Goal: Task Accomplishment & Management: Manage account settings

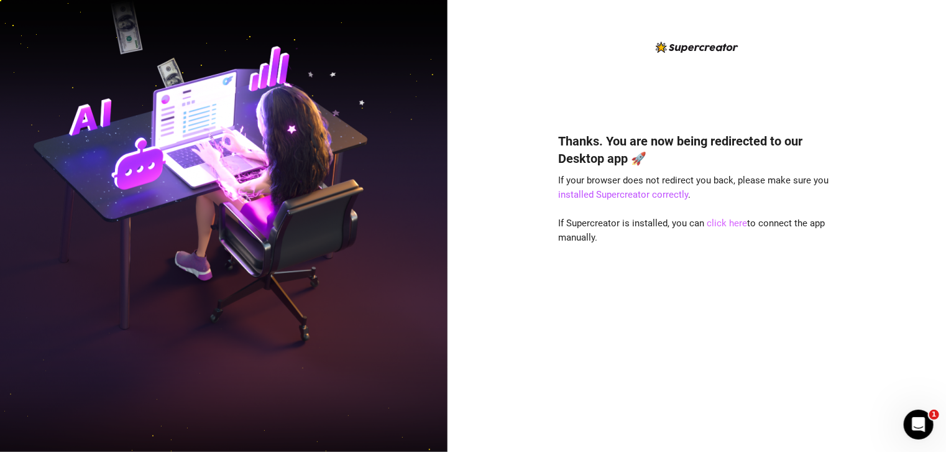
click at [719, 222] on link "click here" at bounding box center [727, 223] width 40 height 11
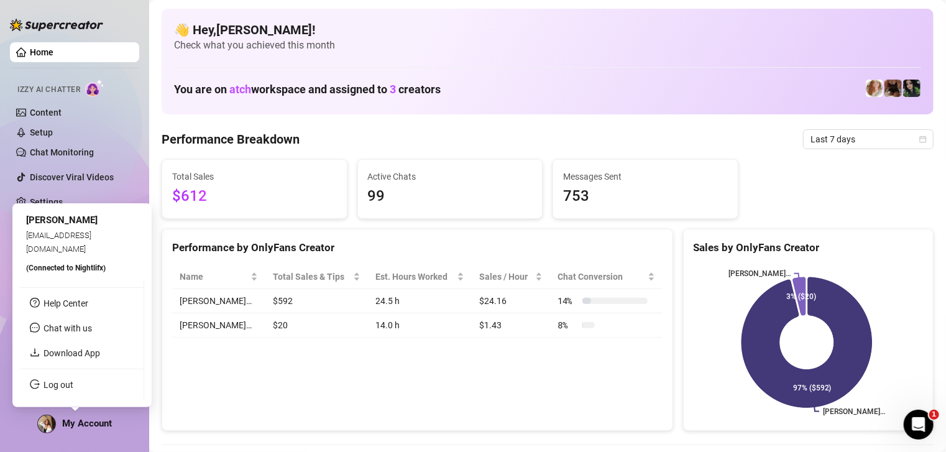
click at [97, 425] on span "My Account" at bounding box center [87, 423] width 50 height 11
click at [73, 382] on link "Log out" at bounding box center [59, 385] width 30 height 10
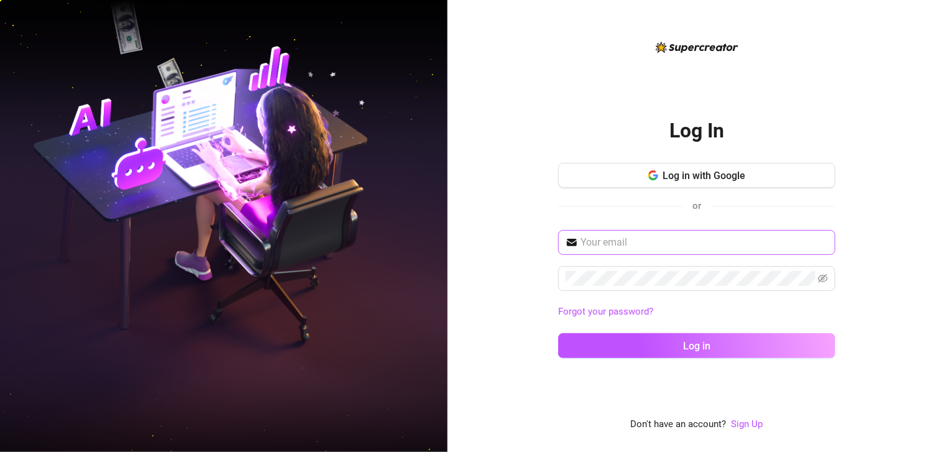
click at [648, 231] on span at bounding box center [696, 242] width 277 height 25
click at [640, 246] on input "text" at bounding box center [704, 242] width 247 height 15
type input "[EMAIL_ADDRESS][DOMAIN_NAME]"
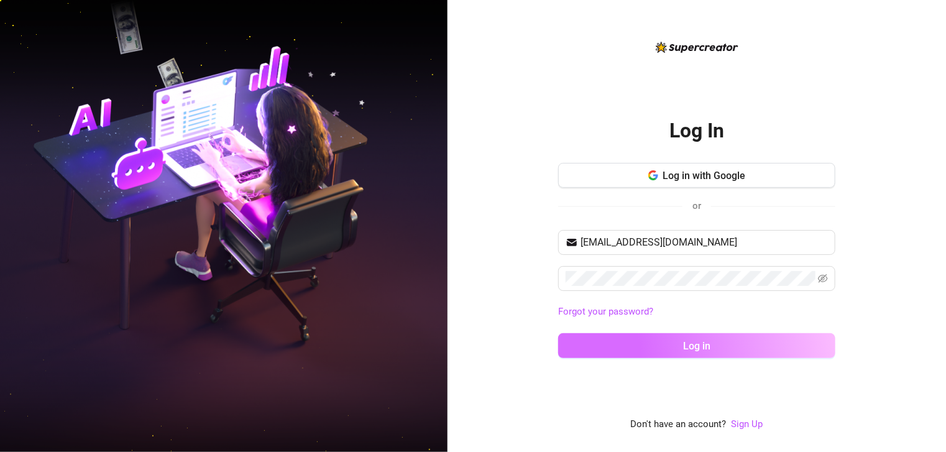
click at [644, 346] on button "Log in" at bounding box center [696, 345] width 277 height 25
